Goal: Information Seeking & Learning: Learn about a topic

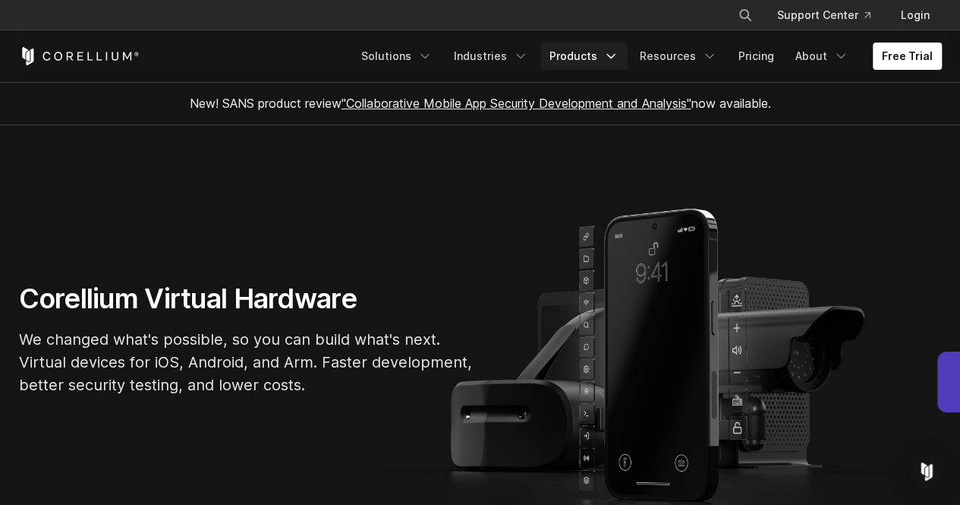
click at [618, 58] on icon "Navigation Menu" at bounding box center [610, 56] width 15 height 15
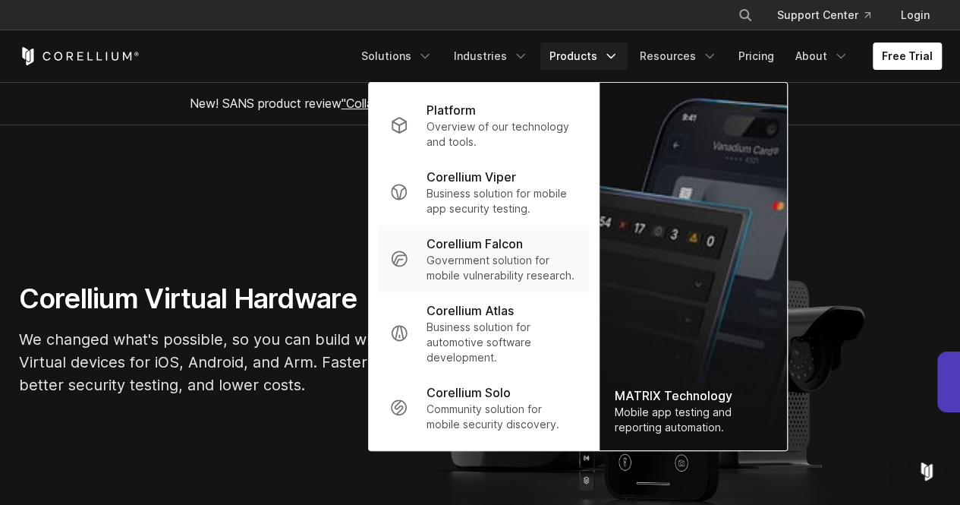
click at [492, 257] on p "Government solution for mobile vulnerability research." at bounding box center [501, 268] width 151 height 30
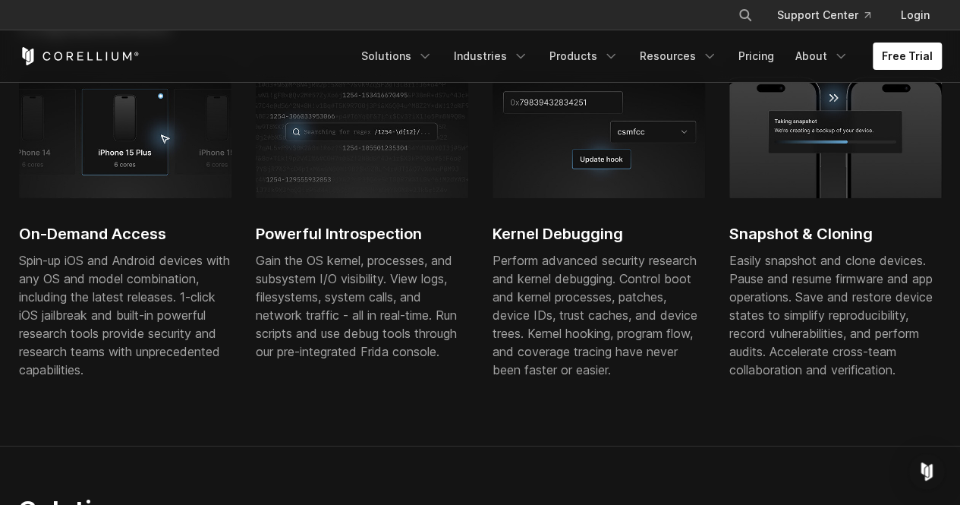
scroll to position [580, 0]
click at [712, 60] on icon "Navigation Menu" at bounding box center [709, 56] width 15 height 15
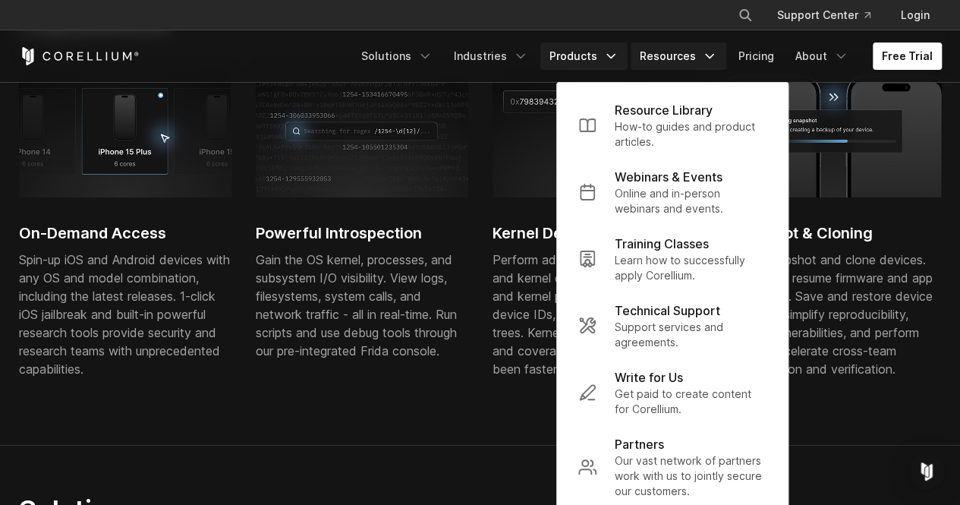
click at [618, 54] on icon "Navigation Menu" at bounding box center [610, 56] width 15 height 15
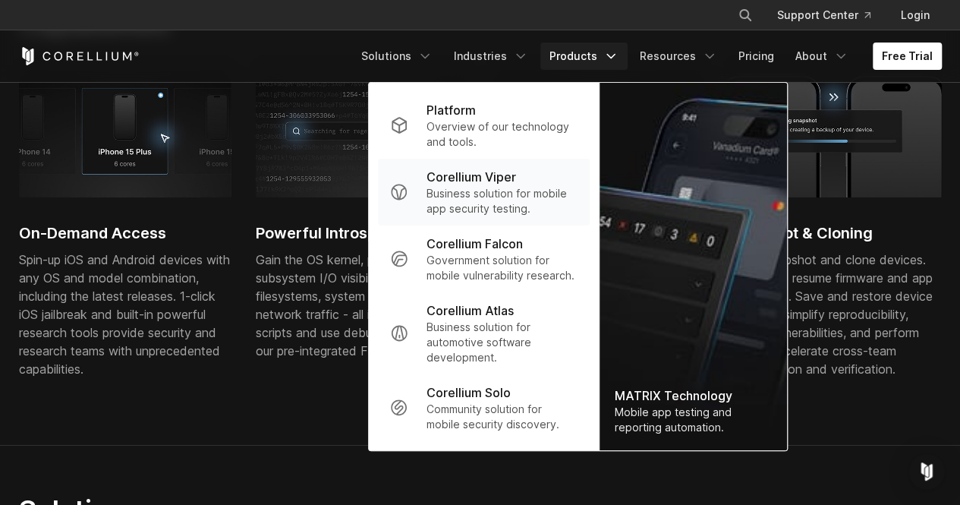
click at [510, 187] on p "Business solution for mobile app security testing." at bounding box center [501, 201] width 151 height 30
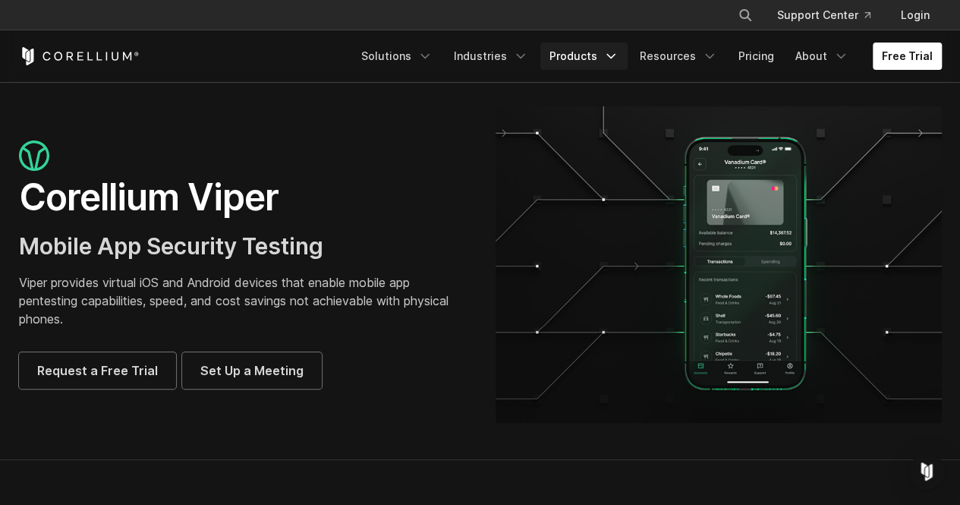
click at [617, 55] on icon "Navigation Menu" at bounding box center [610, 56] width 15 height 15
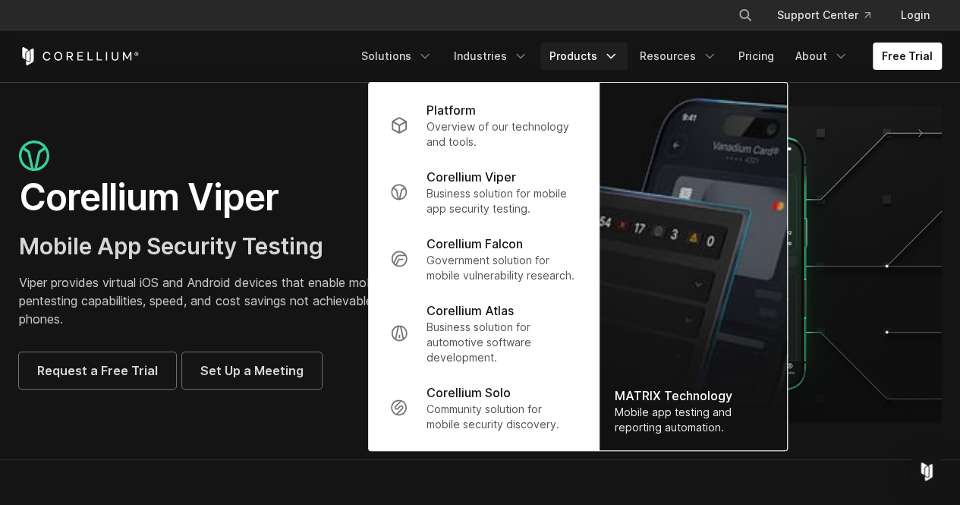
click at [259, 146] on div at bounding box center [242, 157] width 446 height 34
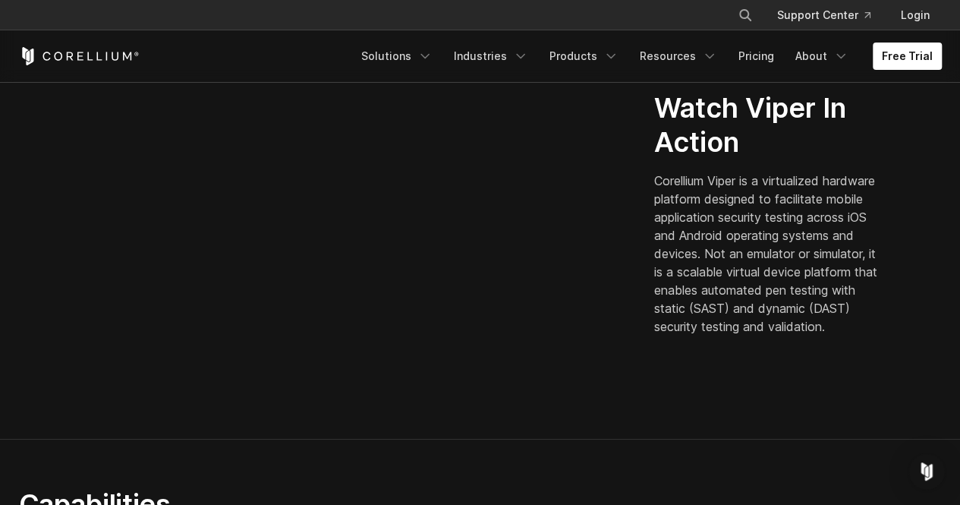
scroll to position [465, 0]
